Goal: Information Seeking & Learning: Learn about a topic

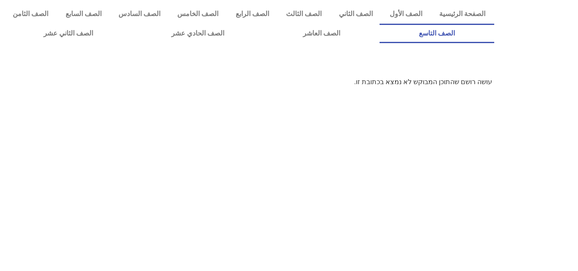
click at [379, 24] on link "الصف التاسع" at bounding box center [436, 33] width 115 height 19
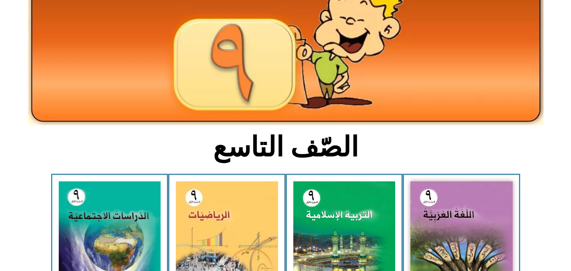
scroll to position [99, 0]
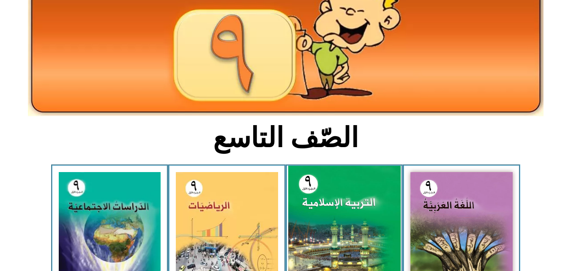
click at [345, 228] on img at bounding box center [344, 235] width 113 height 139
drag, startPoint x: 345, startPoint y: 228, endPoint x: 310, endPoint y: 192, distance: 50.6
click at [310, 192] on img at bounding box center [344, 235] width 113 height 139
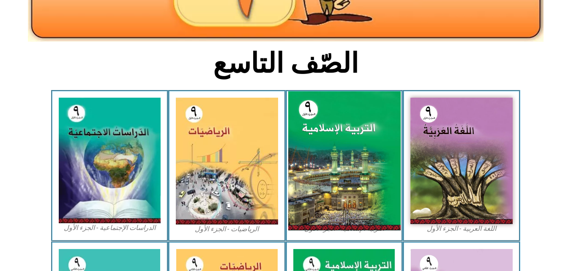
scroll to position [175, 0]
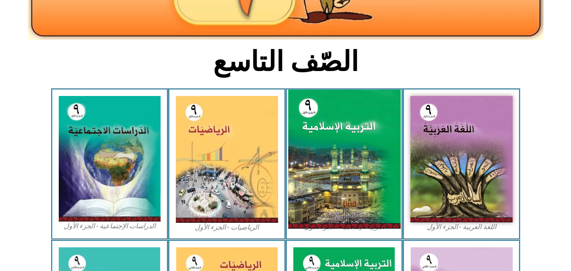
click at [310, 192] on img at bounding box center [344, 159] width 113 height 139
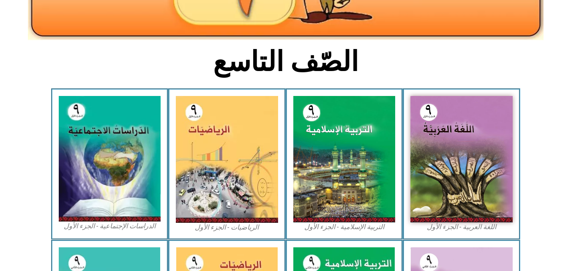
drag, startPoint x: 310, startPoint y: 192, endPoint x: 466, endPoint y: 37, distance: 219.5
drag, startPoint x: 368, startPoint y: 198, endPoint x: 365, endPoint y: 233, distance: 35.7
click at [365, 233] on div "التربية الإسلامية - الجزء الأول" at bounding box center [345, 163] width 118 height 151
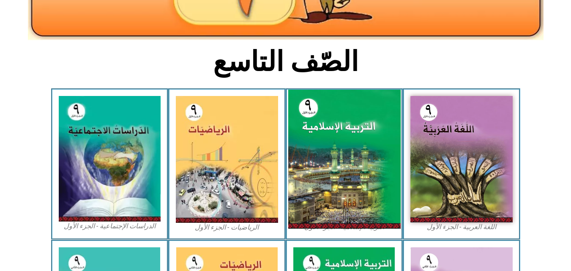
drag, startPoint x: 365, startPoint y: 233, endPoint x: 342, endPoint y: 210, distance: 33.2
click at [342, 210] on img at bounding box center [344, 159] width 113 height 139
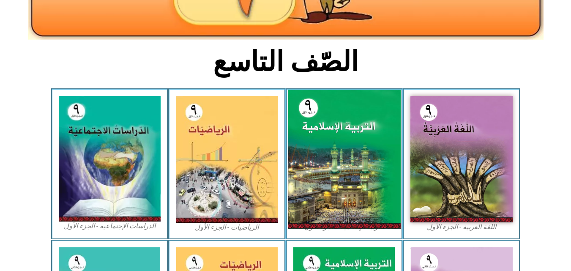
click at [342, 210] on img at bounding box center [344, 159] width 113 height 139
click at [341, 209] on img at bounding box center [344, 159] width 113 height 139
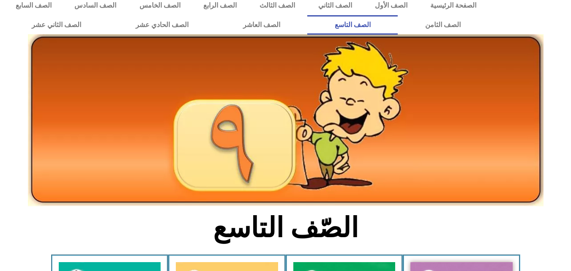
scroll to position [0, 0]
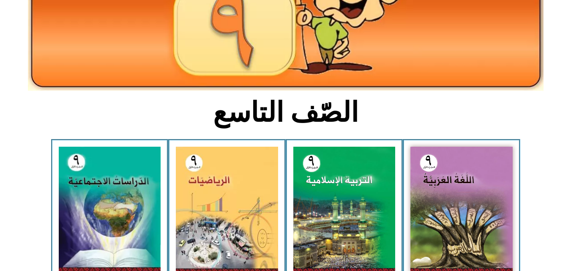
scroll to position [138, 0]
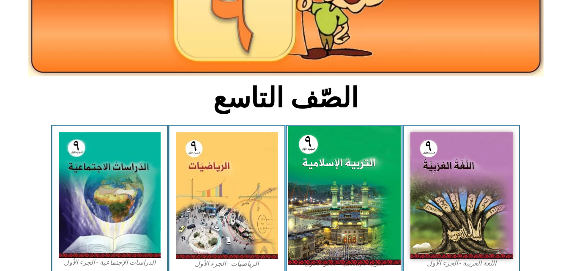
drag, startPoint x: 295, startPoint y: 186, endPoint x: 357, endPoint y: 215, distance: 68.1
click at [357, 215] on img at bounding box center [344, 195] width 113 height 139
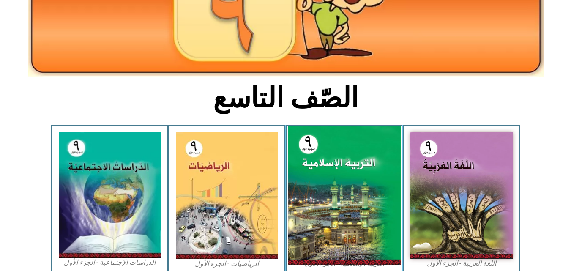
click at [357, 215] on img at bounding box center [344, 195] width 113 height 139
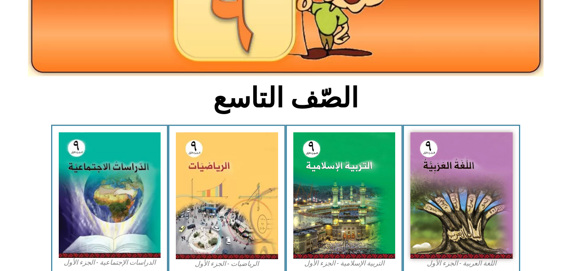
drag, startPoint x: 355, startPoint y: 244, endPoint x: 287, endPoint y: 100, distance: 160.1
click at [287, 100] on h2 "الصّف التاسع" at bounding box center [286, 98] width 280 height 33
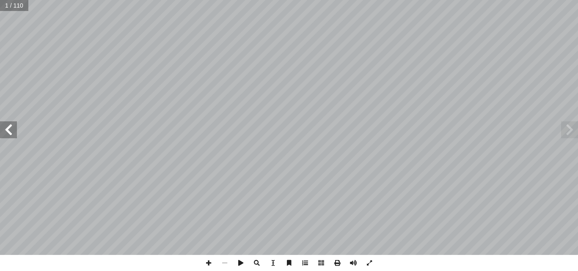
click at [308, 266] on span at bounding box center [305, 263] width 16 height 16
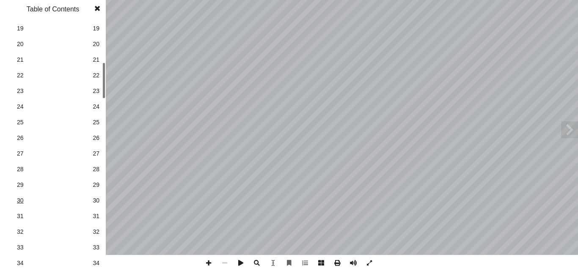
click at [54, 202] on span "30" at bounding box center [53, 200] width 72 height 9
click at [98, 233] on span "32" at bounding box center [96, 232] width 7 height 9
click at [95, 261] on span "34" at bounding box center [96, 263] width 7 height 9
click at [100, 12] on span at bounding box center [97, 8] width 15 height 17
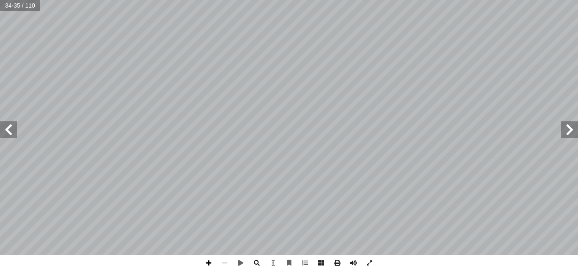
click at [211, 262] on span at bounding box center [208, 263] width 16 height 16
click at [240, 264] on span at bounding box center [241, 263] width 16 height 16
click at [245, 262] on span at bounding box center [241, 263] width 16 height 16
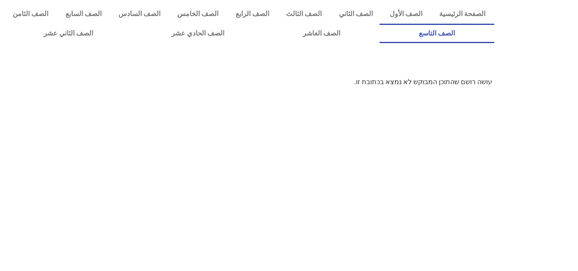
click at [379, 24] on link "الصف التاسع" at bounding box center [436, 33] width 115 height 19
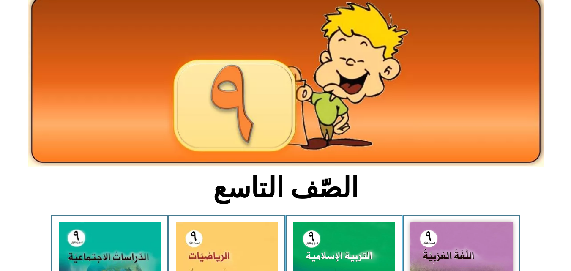
scroll to position [56, 0]
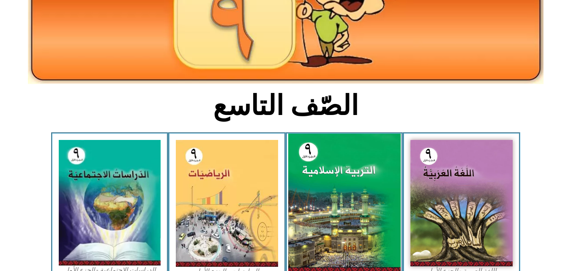
scroll to position [145, 0]
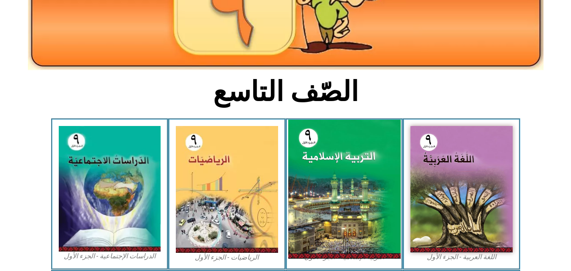
click at [361, 221] on img at bounding box center [344, 189] width 113 height 139
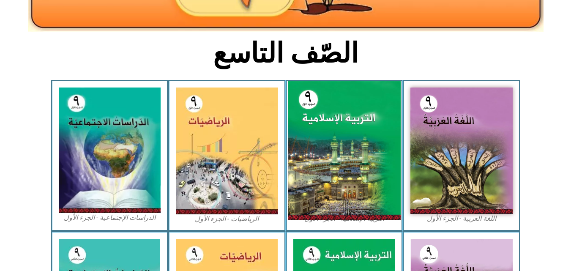
scroll to position [221, 0]
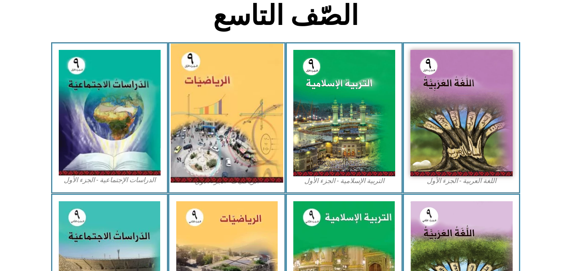
drag, startPoint x: 352, startPoint y: 228, endPoint x: 239, endPoint y: 132, distance: 147.7
click at [239, 132] on img at bounding box center [227, 113] width 113 height 139
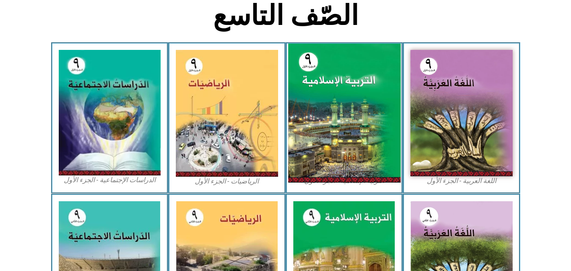
click at [344, 136] on img at bounding box center [344, 113] width 113 height 139
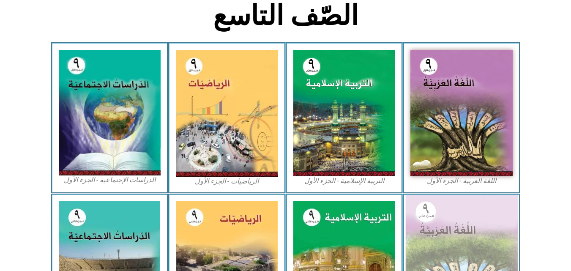
click at [498, 259] on img at bounding box center [462, 263] width 113 height 137
click at [494, 262] on img at bounding box center [462, 263] width 113 height 137
click at [494, 264] on img at bounding box center [462, 263] width 113 height 137
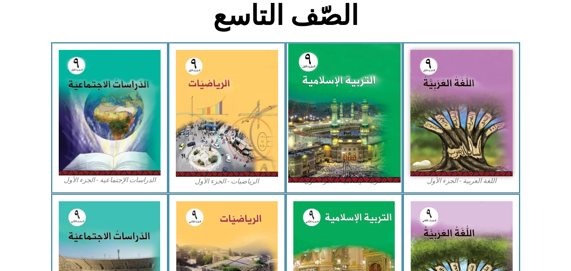
click at [360, 150] on img at bounding box center [344, 113] width 113 height 139
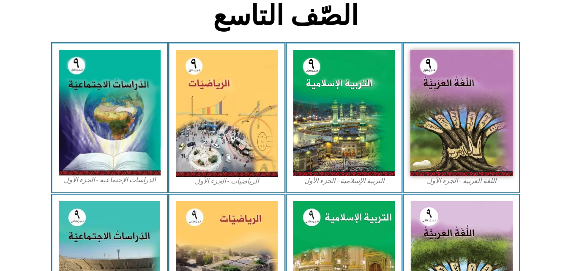
click at [264, 0] on h2 "الصّف التاسع" at bounding box center [286, 15] width 280 height 33
click at [257, 0] on h2 "الصّف التاسع" at bounding box center [286, 15] width 280 height 33
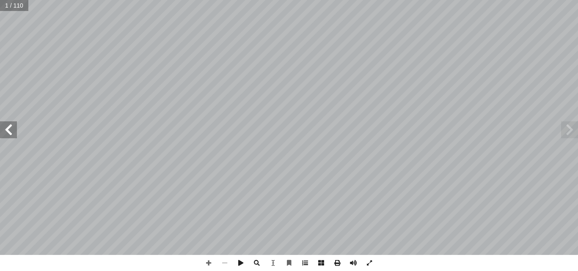
drag, startPoint x: 309, startPoint y: 259, endPoint x: 310, endPoint y: 269, distance: 9.3
click at [305, 264] on span at bounding box center [305, 263] width 16 height 16
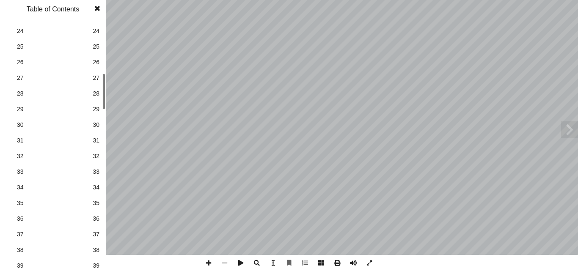
click at [24, 188] on span "34" at bounding box center [53, 187] width 72 height 9
click at [101, 2] on span at bounding box center [97, 8] width 15 height 17
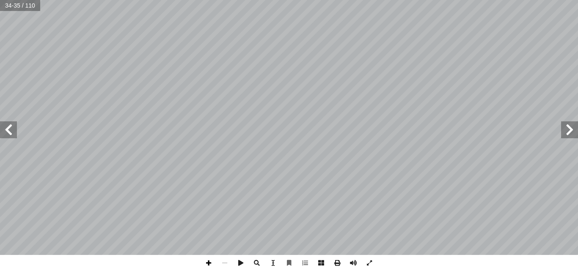
click at [205, 263] on span at bounding box center [208, 263] width 16 height 16
drag, startPoint x: 216, startPoint y: 262, endPoint x: 210, endPoint y: 266, distance: 7.5
drag, startPoint x: 210, startPoint y: 267, endPoint x: 205, endPoint y: 264, distance: 5.9
drag, startPoint x: 11, startPoint y: 132, endPoint x: 1, endPoint y: 122, distance: 13.2
click at [1, 122] on span at bounding box center [8, 129] width 17 height 17
